Goal: Task Accomplishment & Management: Use online tool/utility

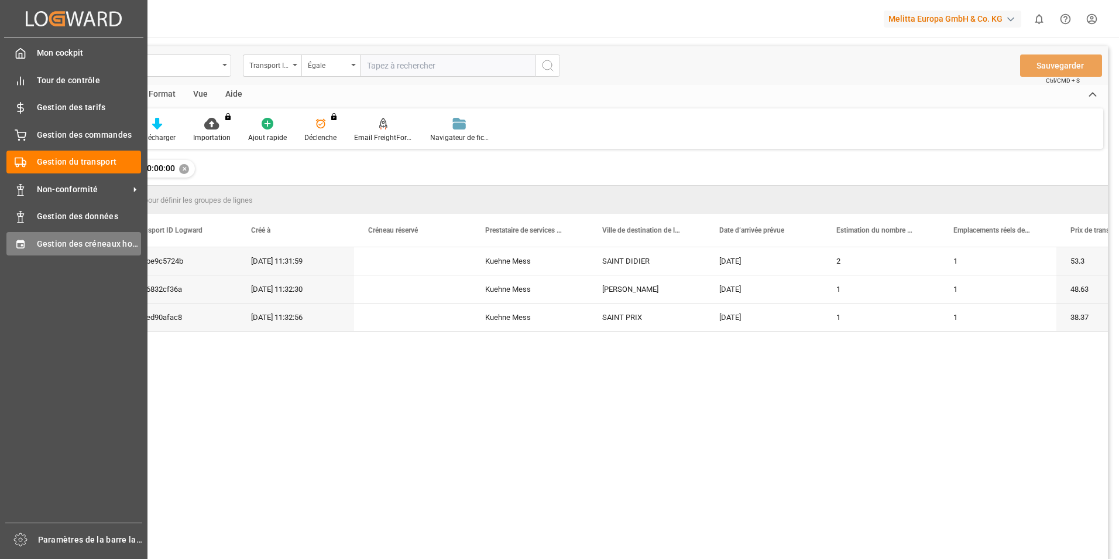
click at [29, 240] on div "Gestion des créneaux horaires Gestion des créneaux horaires" at bounding box center [73, 243] width 135 height 23
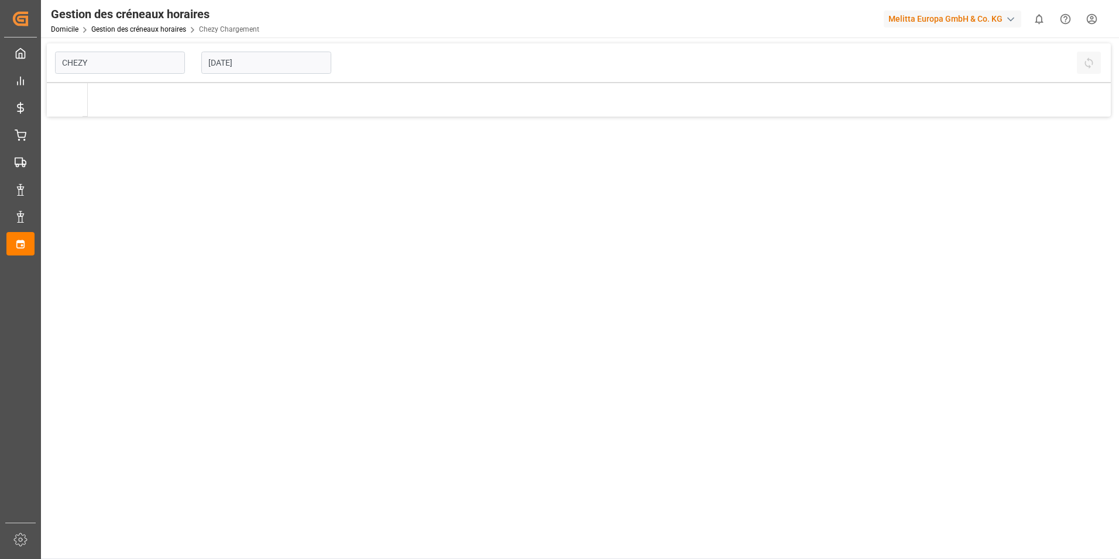
type input "Chezy Loading"
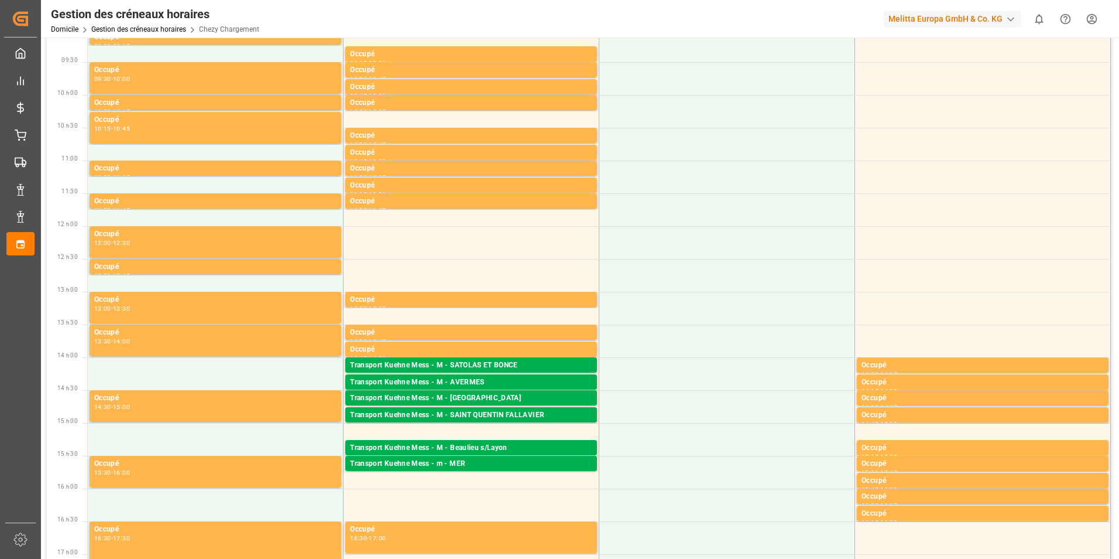
scroll to position [234, 0]
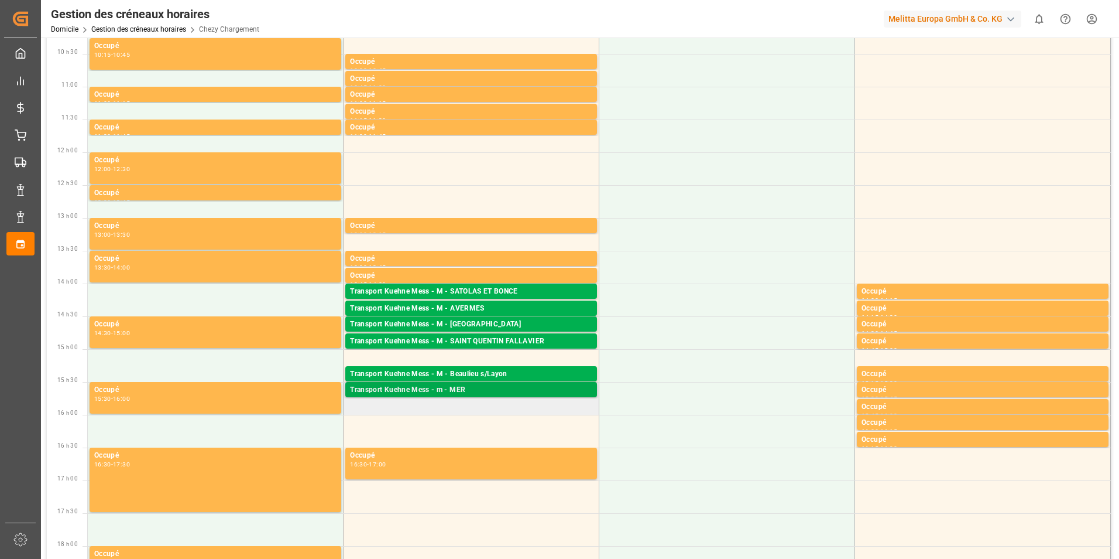
click at [487, 389] on div "Transport Kuehne Mess - m - MER" at bounding box center [471, 390] width 242 height 12
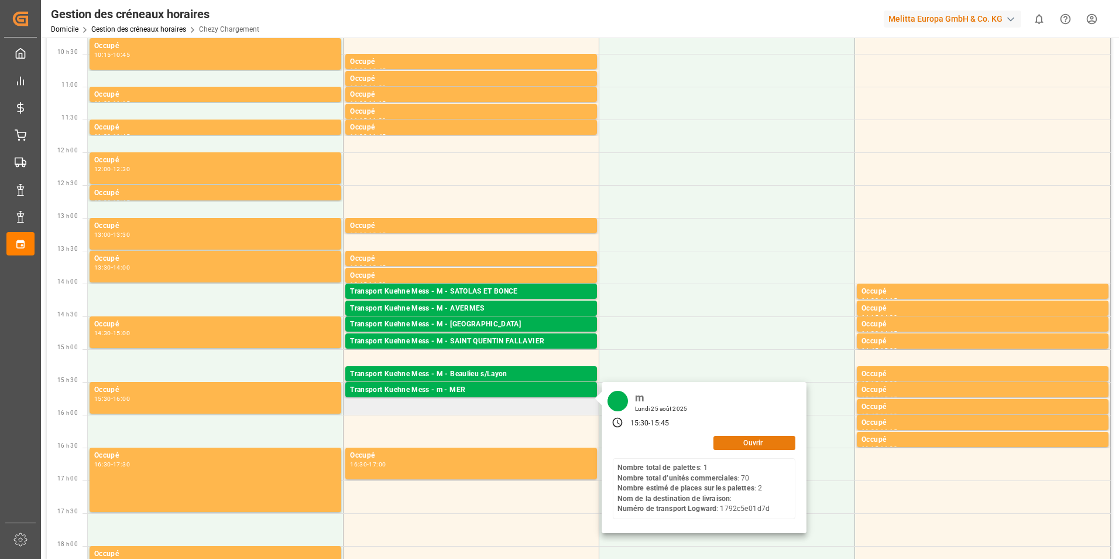
click at [742, 448] on button "Ouvrir" at bounding box center [755, 443] width 82 height 14
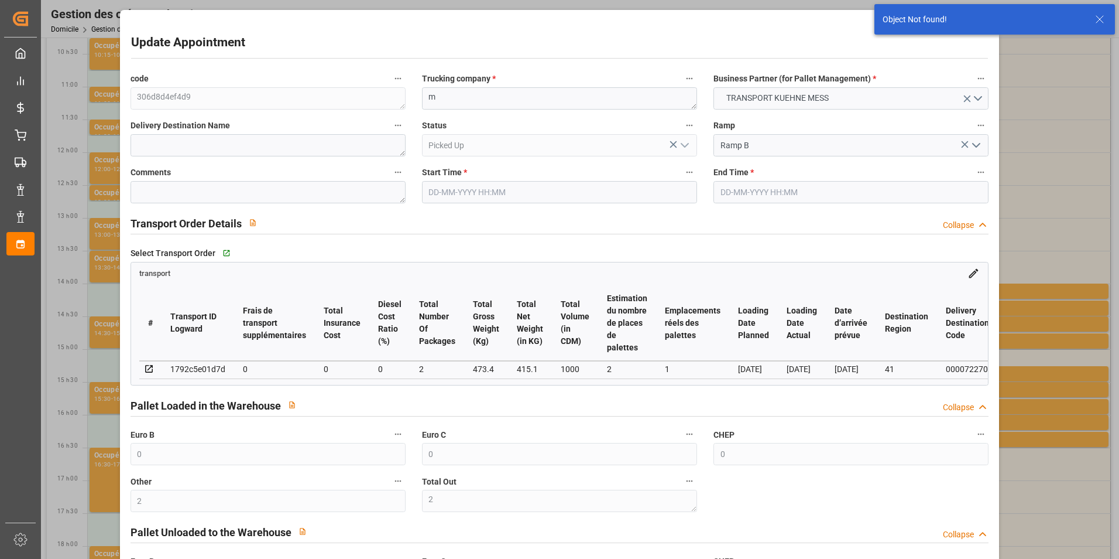
type input "[DATE] 15:30"
type input "[DATE] 15:45"
type input "[DATE] 12:44"
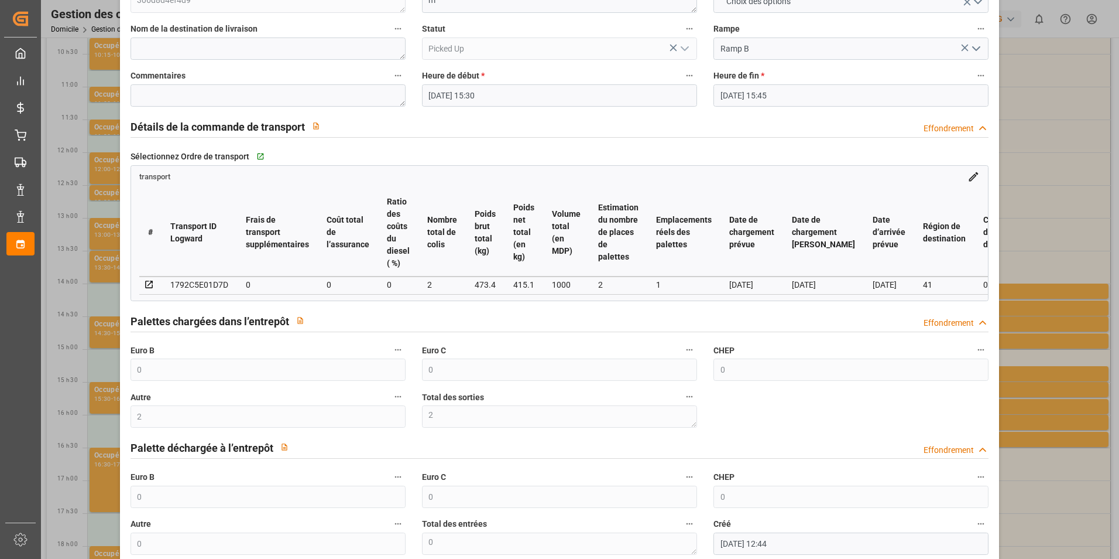
scroll to position [117, 0]
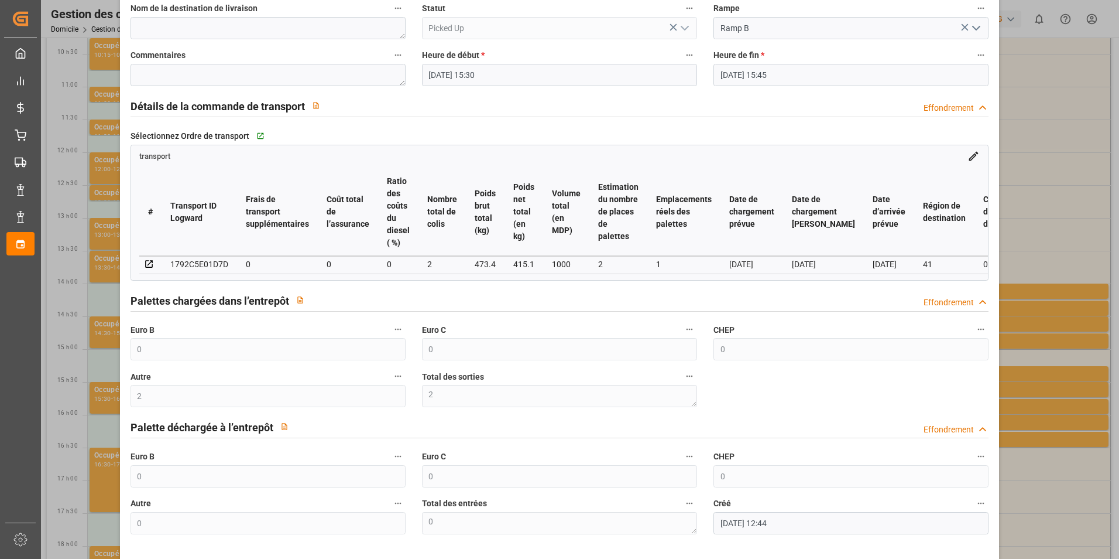
click at [1088, 471] on div "Mettre à jour le rendez-vous code 306d8d4ef4d9 Entreprise de camionnage * m Par…" at bounding box center [559, 279] width 1119 height 559
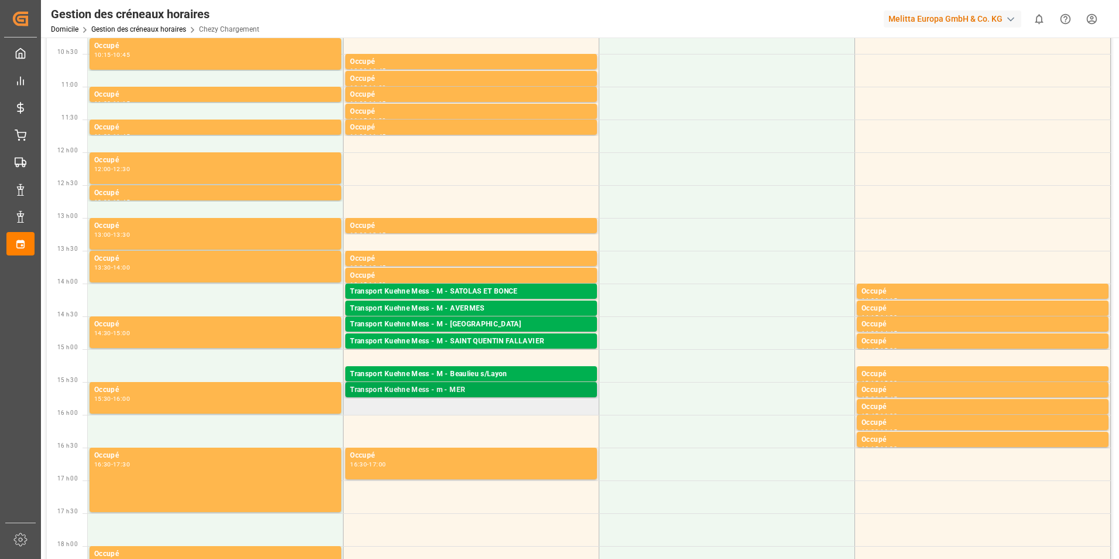
click at [427, 397] on div "Transport Kuehne Mess - m - MER Palettes : 1,TU : 70,Ville : MER,[GEOGRAPHIC_DA…" at bounding box center [471, 390] width 255 height 16
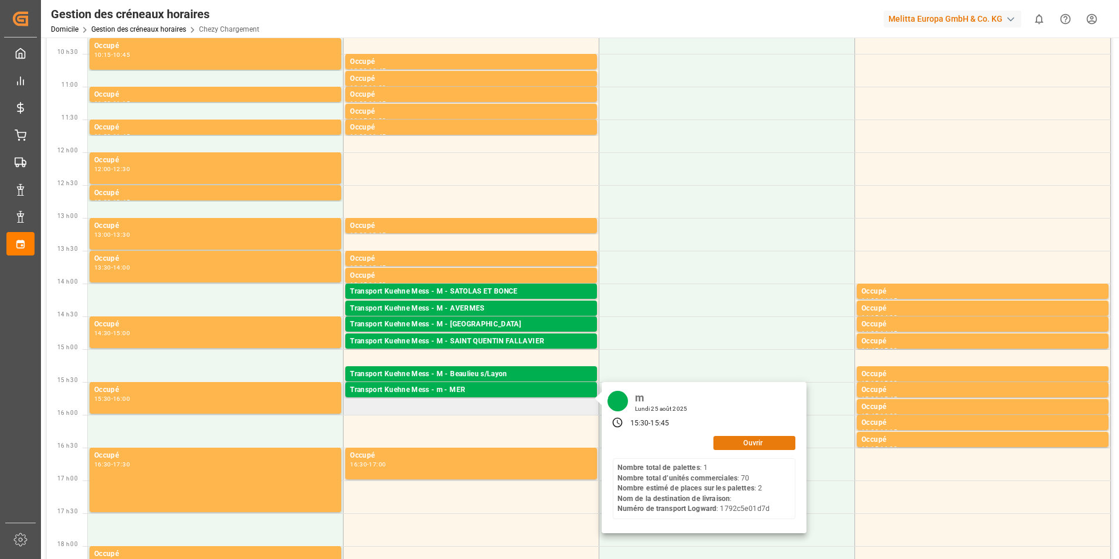
click at [718, 448] on button "Ouvrir" at bounding box center [755, 443] width 82 height 14
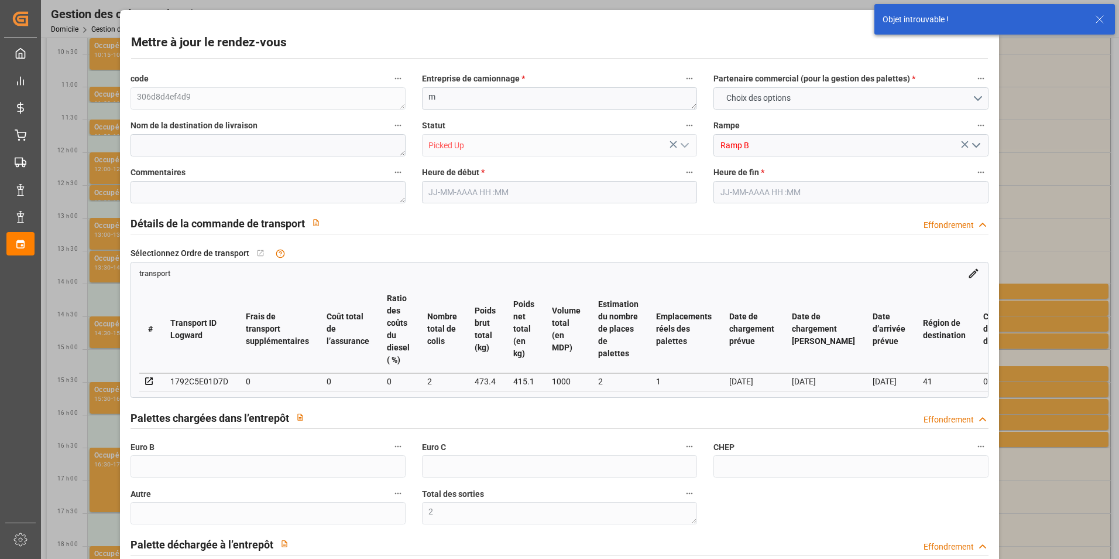
type input "0"
type input "2"
type input "0"
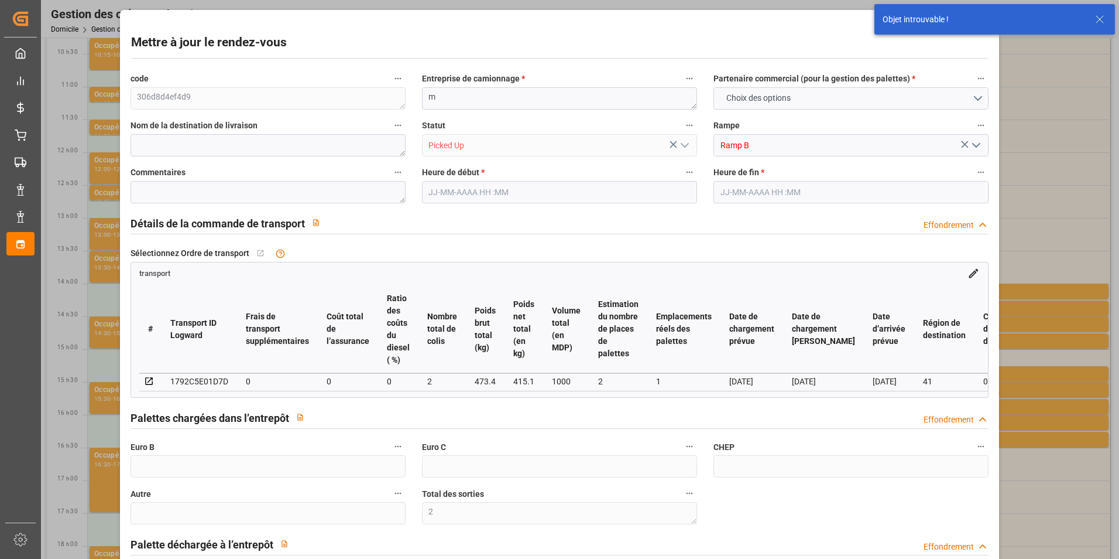
type input "0"
type input "[DATE] 15:30"
type input "[DATE] 15:45"
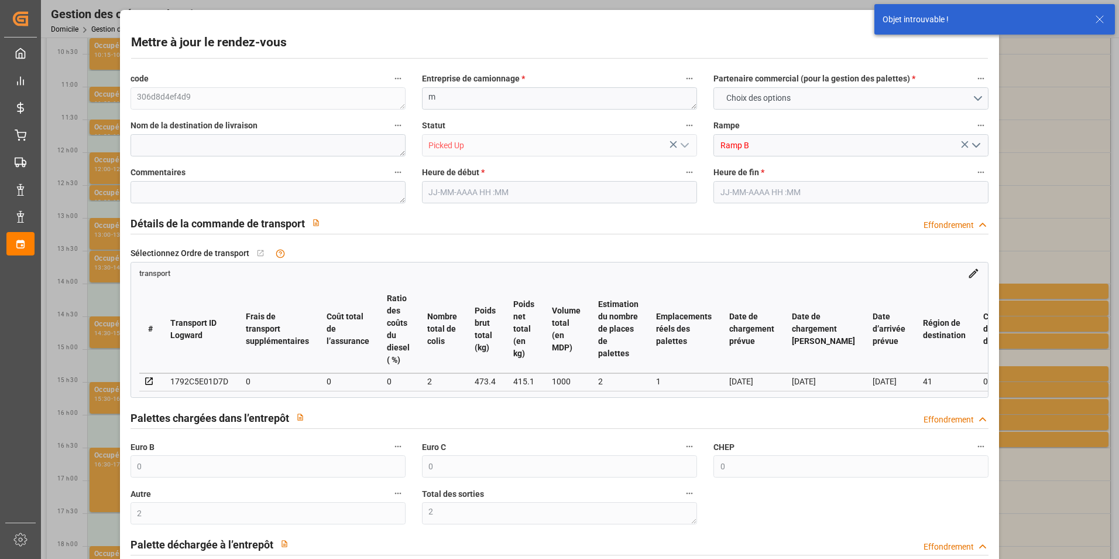
type input "[DATE] 12:44"
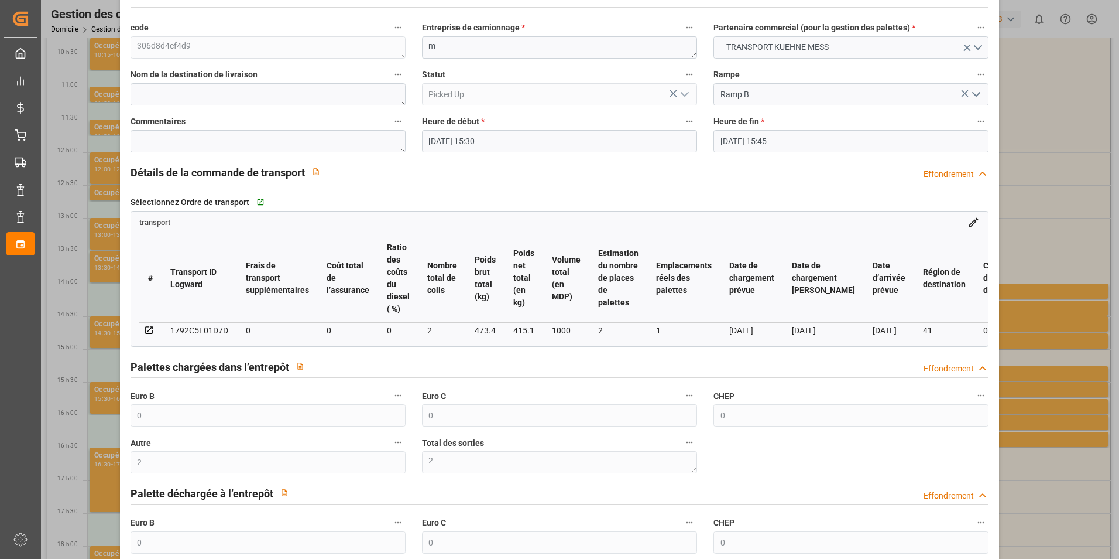
scroll to position [0, 0]
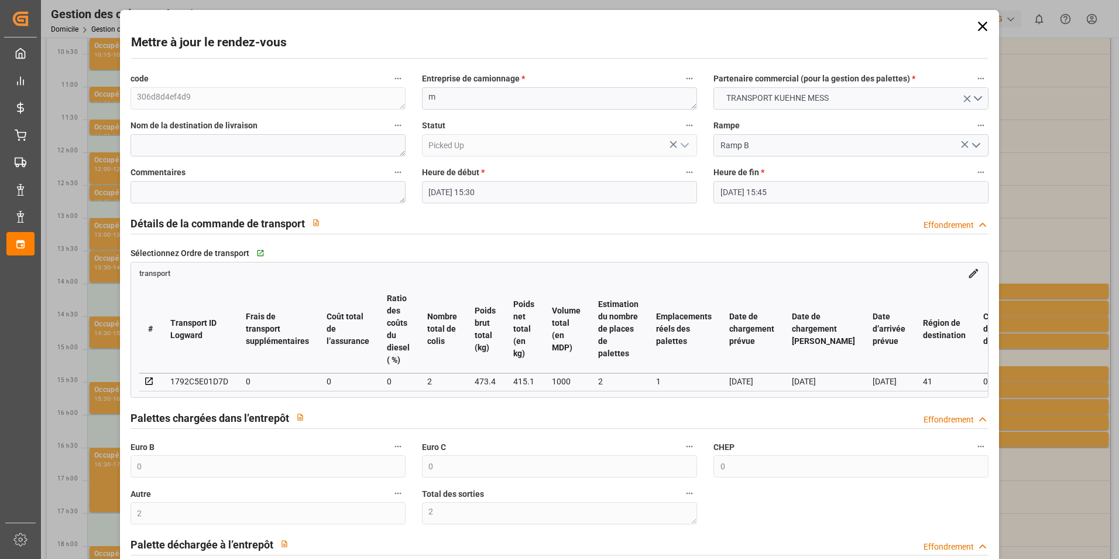
click at [978, 25] on icon at bounding box center [982, 26] width 9 height 9
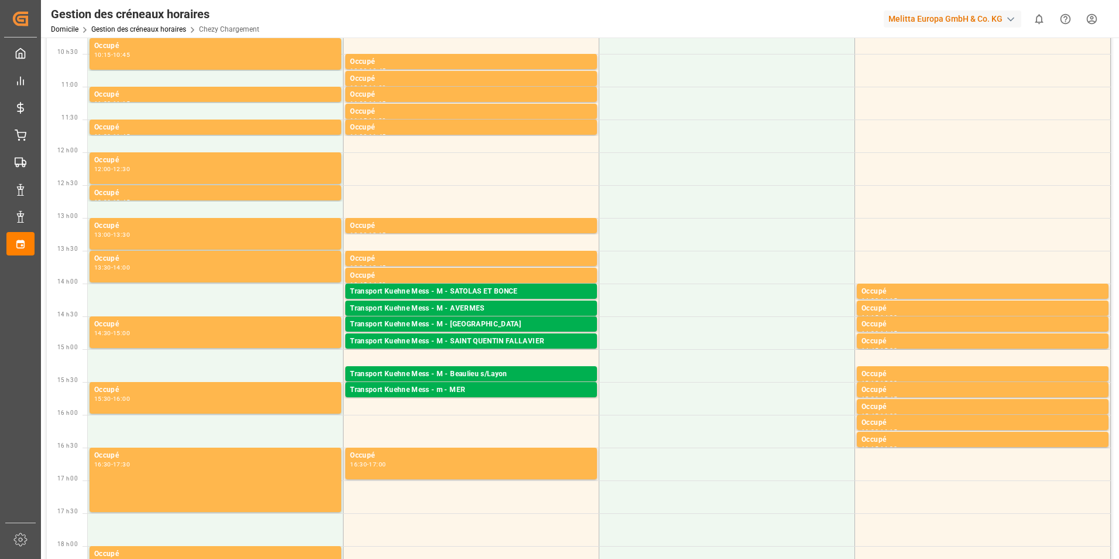
scroll to position [234, 0]
